Goal: Transaction & Acquisition: Purchase product/service

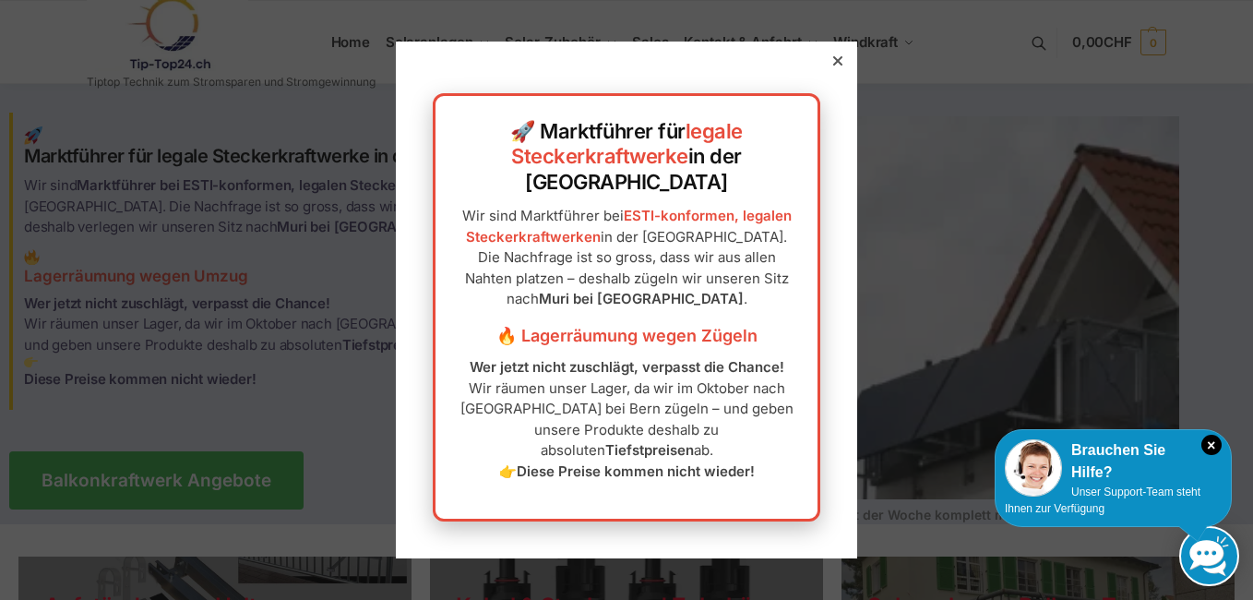
click at [833, 66] on icon at bounding box center [837, 60] width 9 height 9
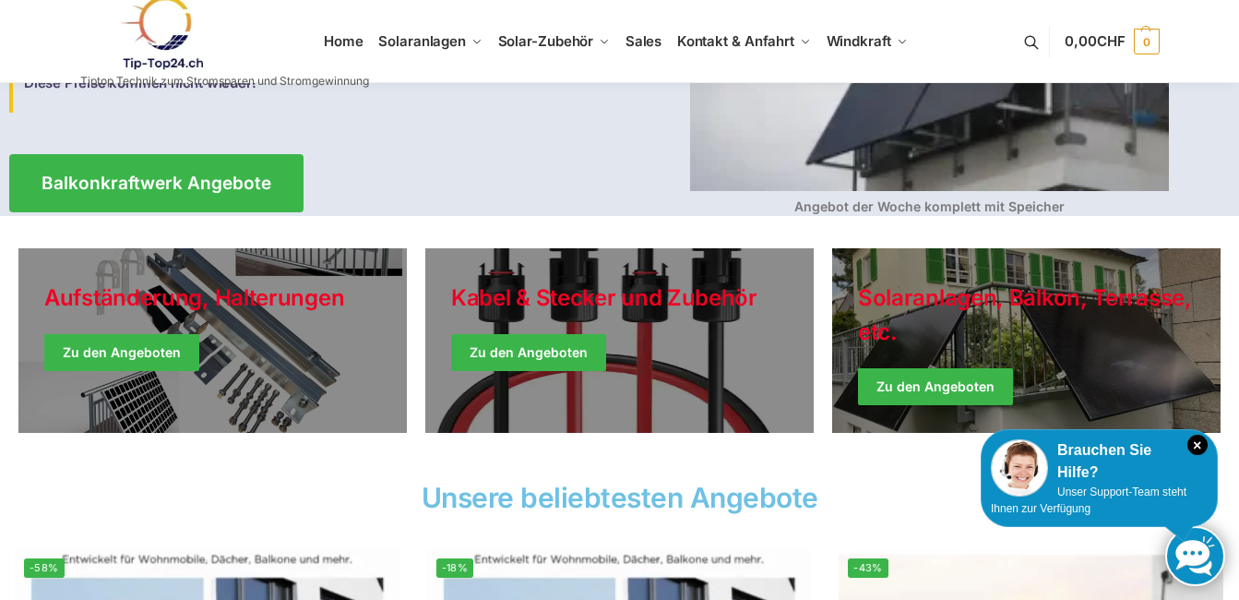
scroll to position [327, 0]
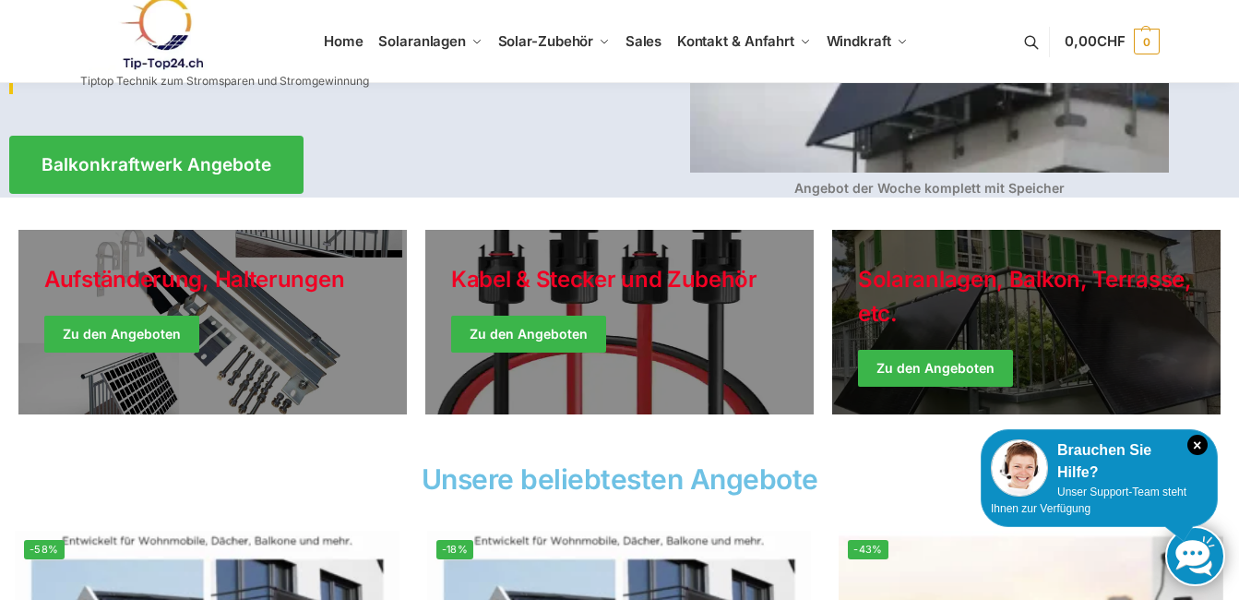
click at [972, 365] on link "Winter Jackets" at bounding box center [1026, 322] width 389 height 185
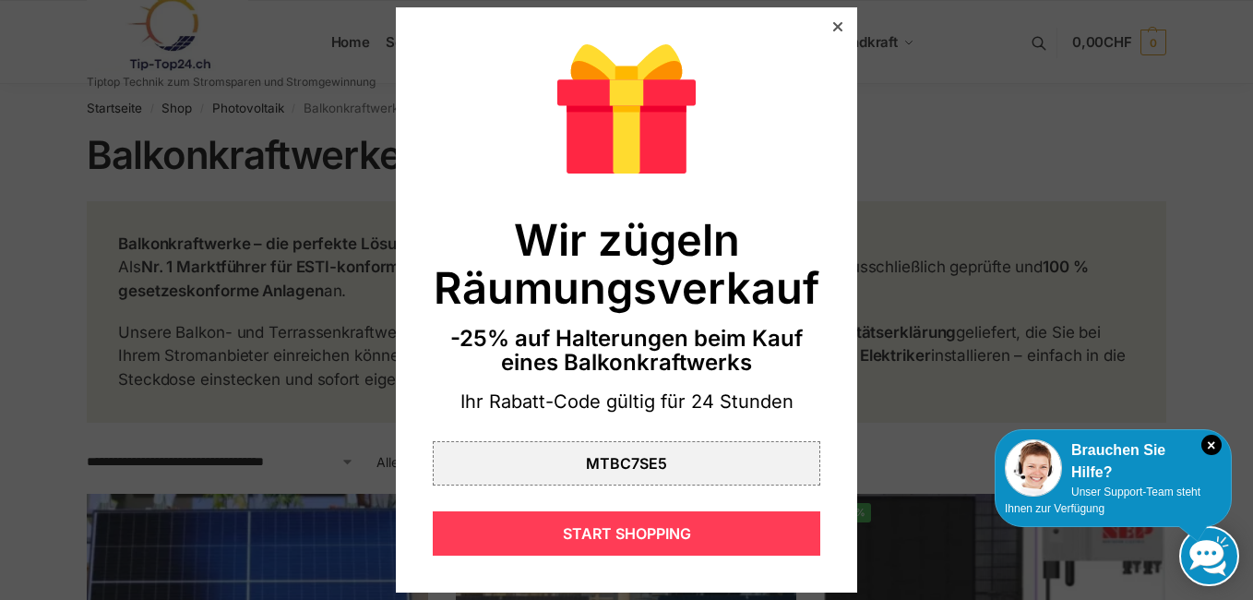
click at [763, 520] on div "START SHOPPING" at bounding box center [627, 533] width 388 height 44
